Goal: Check status: Check status

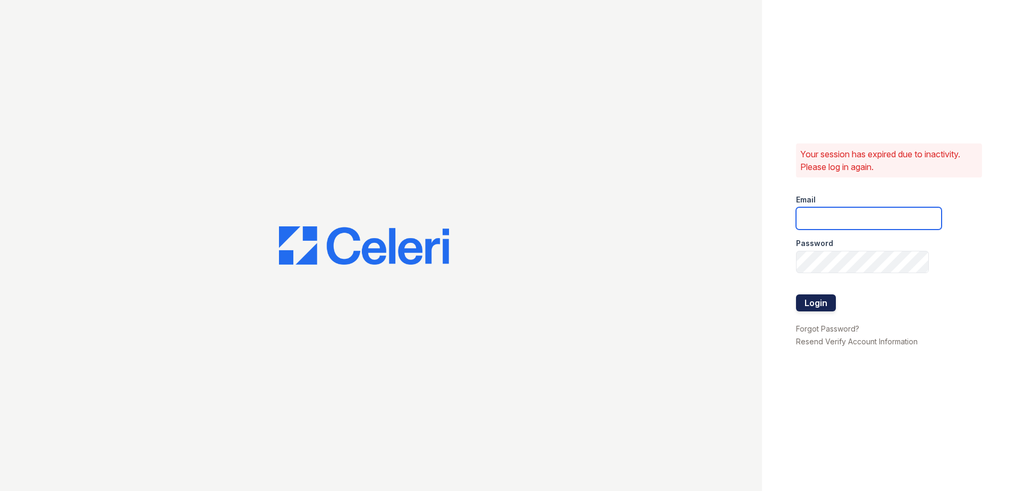
type input "imiles@trinity-pm.com"
click at [816, 310] on button "Login" at bounding box center [816, 302] width 40 height 17
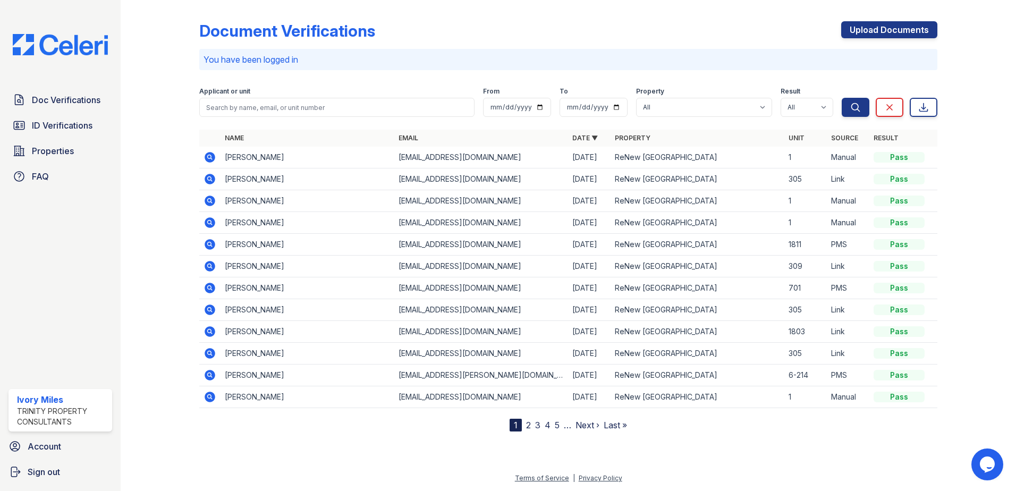
click at [211, 159] on icon at bounding box center [210, 157] width 11 height 11
